Goal: Transaction & Acquisition: Book appointment/travel/reservation

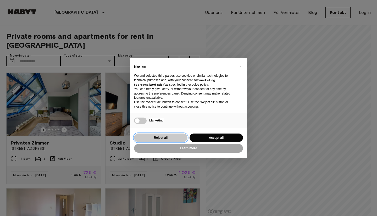
click at [150, 134] on button "Reject all" at bounding box center [160, 138] width 53 height 9
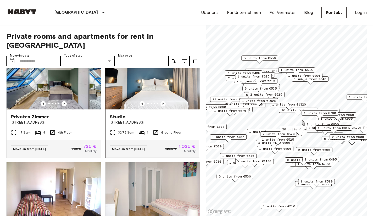
scroll to position [25, 0]
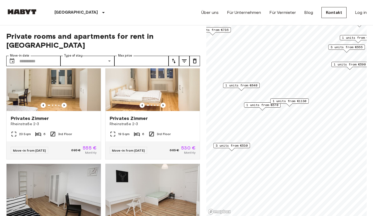
click at [263, 106] on span "1 units from €570" at bounding box center [263, 105] width 32 height 5
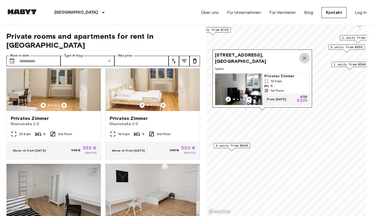
click at [306, 55] on icon "Map marker" at bounding box center [305, 58] width 6 height 6
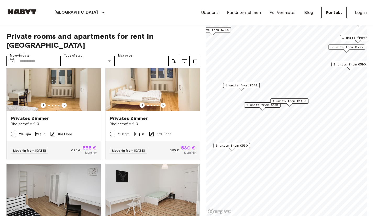
click at [293, 100] on span "1 units from €1130" at bounding box center [290, 101] width 34 height 5
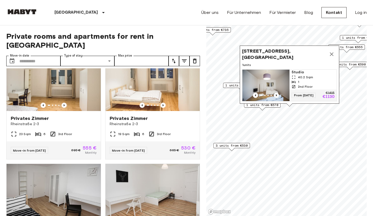
click at [304, 80] on div "1" at bounding box center [313, 82] width 43 height 5
click at [332, 51] on icon "Map marker" at bounding box center [332, 54] width 6 height 6
